Goal: Task Accomplishment & Management: Manage account settings

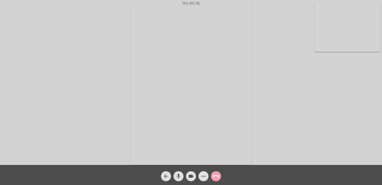
click at [214, 172] on span "call_end" at bounding box center [216, 176] width 6 height 10
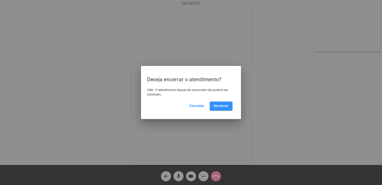
click at [225, 105] on span "Encerrar" at bounding box center [221, 106] width 15 height 4
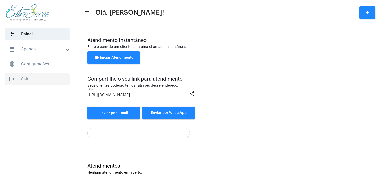
click at [18, 83] on span "logout Sair" at bounding box center [37, 79] width 65 height 12
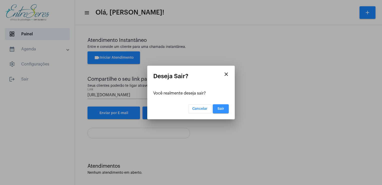
click at [223, 108] on span "Sair" at bounding box center [221, 109] width 7 height 4
